Goal: Information Seeking & Learning: Learn about a topic

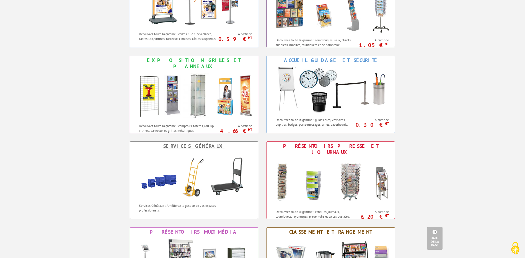
scroll to position [305, 0]
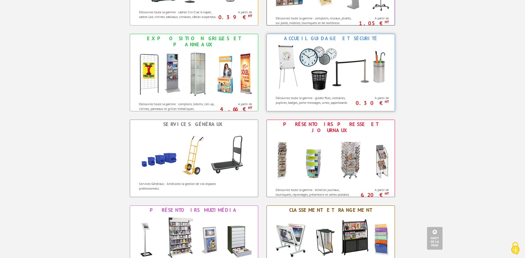
click at [356, 94] on div "Découvrez toute la gamme : guides files, vestiaires, pupitres, badges, porte-me…" at bounding box center [311, 99] width 89 height 12
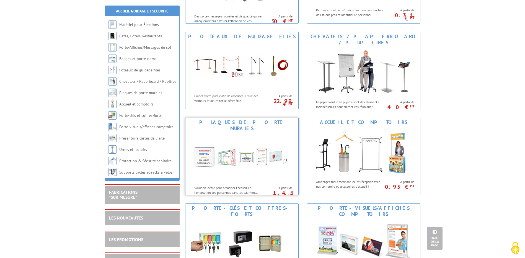
scroll to position [222, 0]
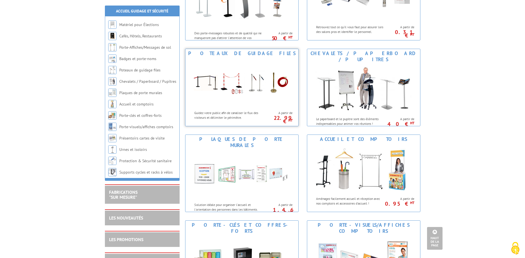
click at [272, 94] on img at bounding box center [242, 83] width 102 height 50
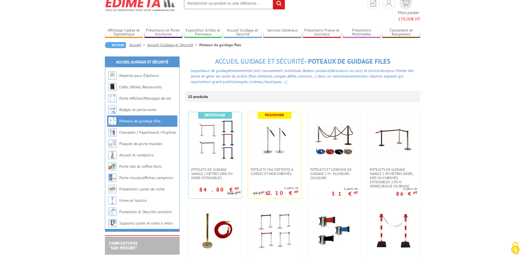
scroll to position [55, 0]
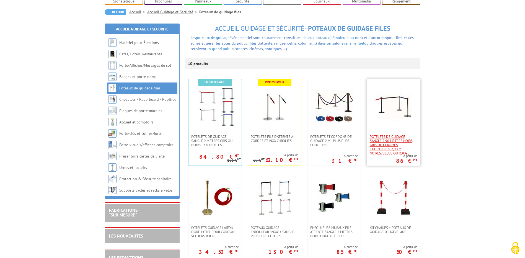
click at [384, 135] on span "Potelets de guidage sangle 2.90 mètres noirs, gris ou chromés extensibles 2,90 …" at bounding box center [394, 145] width 48 height 21
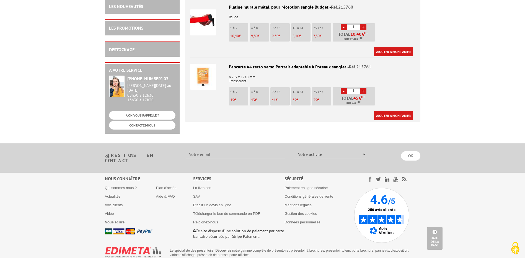
scroll to position [864, 0]
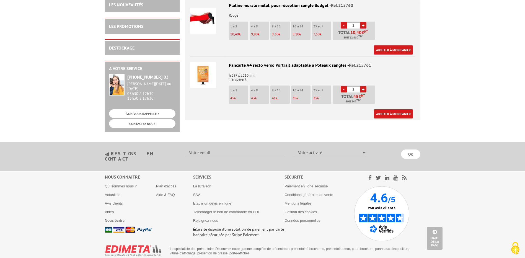
click at [212, 70] on img at bounding box center [203, 75] width 26 height 26
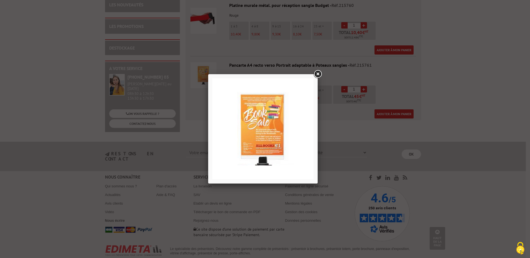
click at [319, 76] on link at bounding box center [317, 74] width 10 height 10
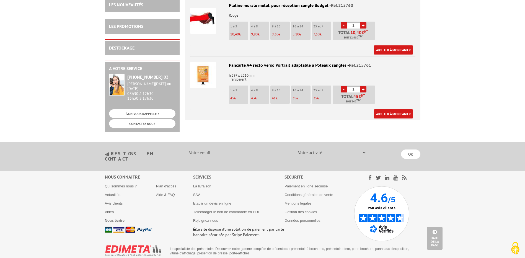
click at [337, 62] on div "Pancarte A4 recto verso Portrait adaptable à Poteaux sangles - Réf.215761" at bounding box center [302, 65] width 225 height 6
drag, startPoint x: 371, startPoint y: 56, endPoint x: 348, endPoint y: 56, distance: 23.0
click at [348, 62] on div "Pancarte A4 recto verso Portrait adaptable à Poteaux sangles - Réf.215761" at bounding box center [302, 65] width 225 height 6
copy span "Réf.215761"
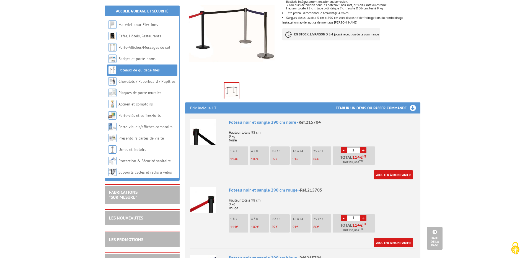
scroll to position [88, 0]
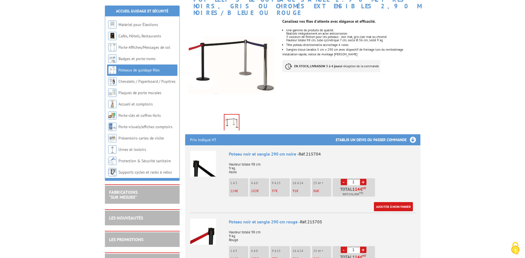
click at [301, 151] on span "Réf.215704" at bounding box center [310, 154] width 22 height 6
drag, startPoint x: 301, startPoint y: 148, endPoint x: 319, endPoint y: 148, distance: 18.3
click at [319, 151] on span "Réf.215704" at bounding box center [310, 154] width 22 height 6
drag, startPoint x: 300, startPoint y: 149, endPoint x: 300, endPoint y: 145, distance: 3.9
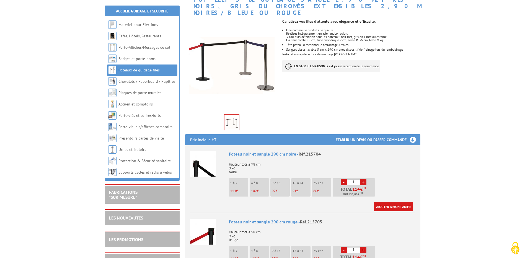
click at [300, 151] on span "Réf.215704" at bounding box center [310, 154] width 22 height 6
drag, startPoint x: 300, startPoint y: 147, endPoint x: 322, endPoint y: 145, distance: 22.8
click at [322, 151] on div "Poteau noir et sangle 290 cm noire - Réf.215704" at bounding box center [322, 154] width 187 height 6
copy span "Réf.215704"
